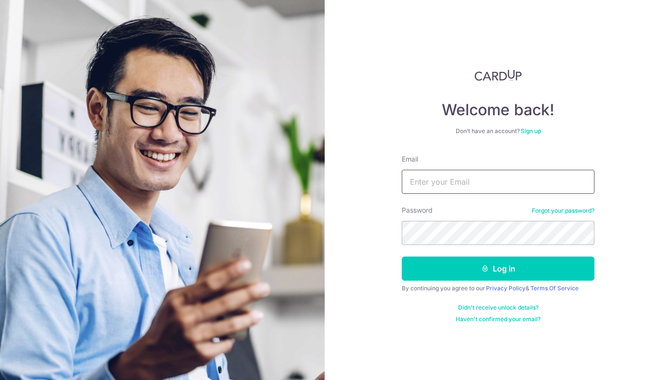
click at [486, 192] on input "Email" at bounding box center [498, 182] width 193 height 24
type input "[EMAIL_ADDRESS][DOMAIN_NAME]"
click at [463, 286] on div "By continuing you agree to our Privacy Policy & Terms Of Service" at bounding box center [498, 288] width 193 height 8
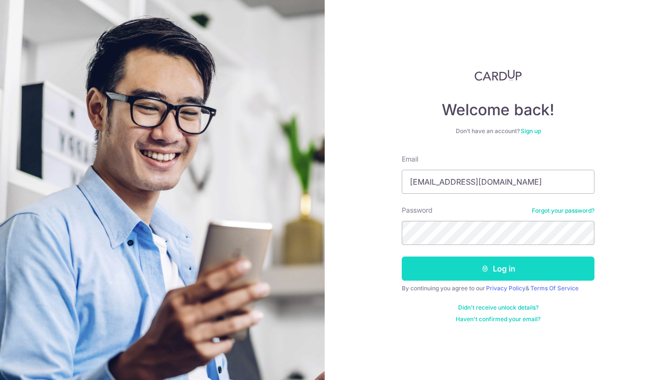
click at [459, 270] on button "Log in" at bounding box center [498, 268] width 193 height 24
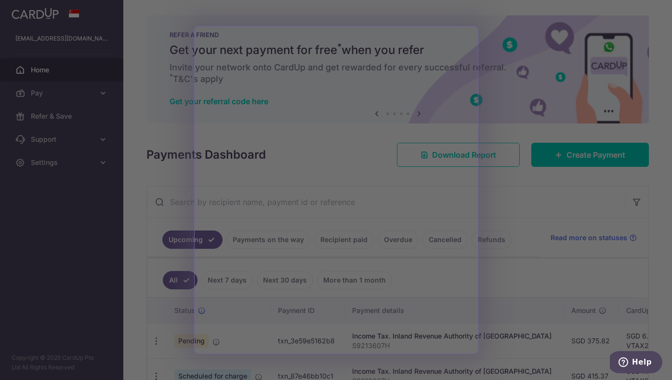
click at [510, 44] on div at bounding box center [339, 192] width 679 height 384
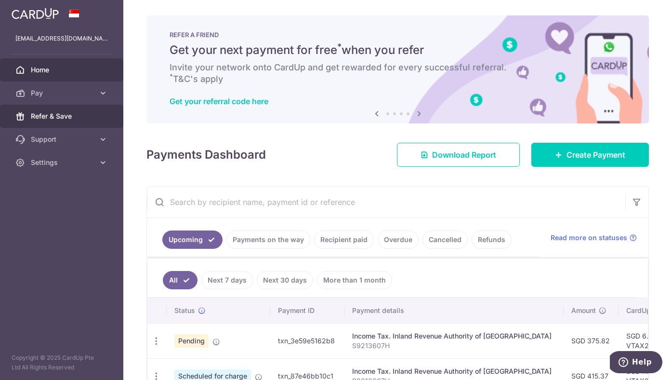
click at [42, 116] on span "Refer & Save" at bounding box center [63, 116] width 64 height 10
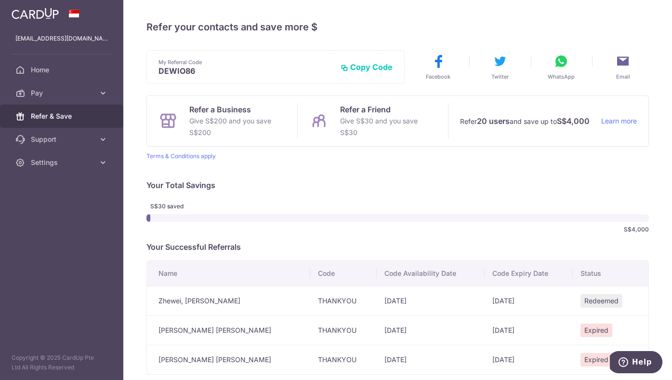
click at [365, 115] on p "Refer a Friend" at bounding box center [388, 110] width 96 height 12
click at [363, 68] on button "Copy Code" at bounding box center [367, 67] width 52 height 10
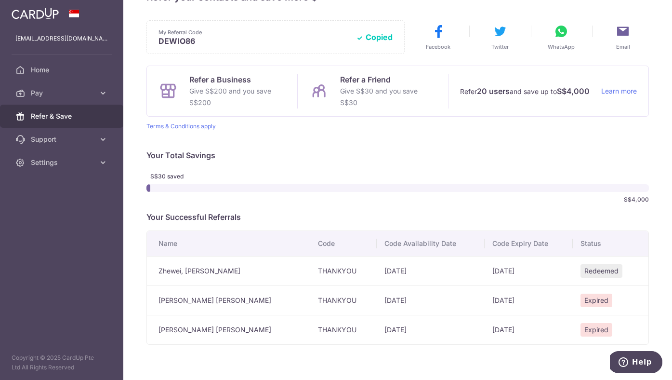
scroll to position [23, 0]
